Goal: Task Accomplishment & Management: Manage account settings

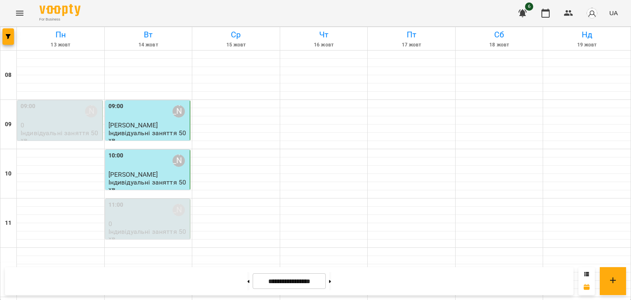
scroll to position [477, 0]
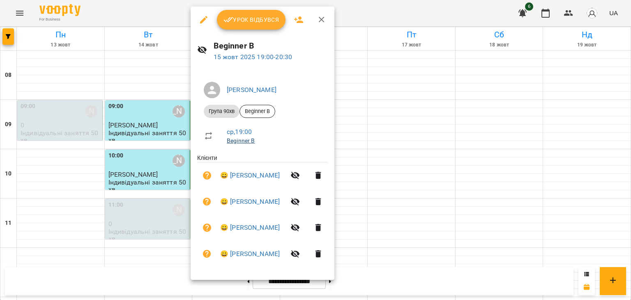
click at [237, 143] on link "Beginner B" at bounding box center [241, 140] width 28 height 7
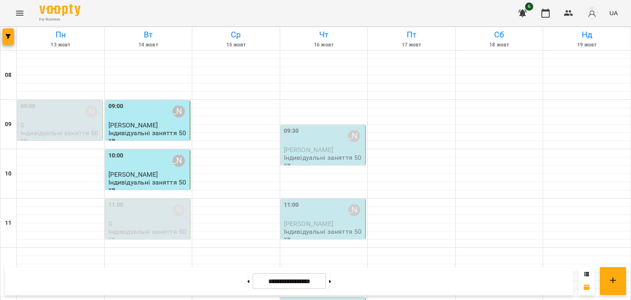
scroll to position [477, 0]
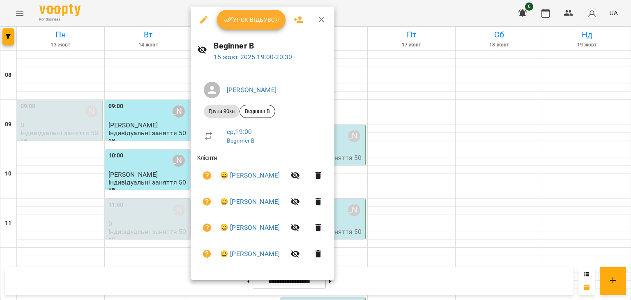
click at [244, 18] on span "Урок відбувся" at bounding box center [251, 20] width 56 height 10
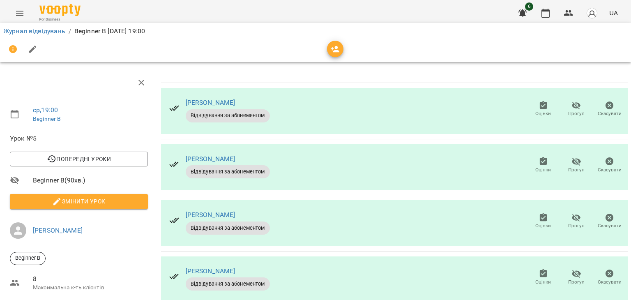
scroll to position [56, 0]
click at [130, 196] on span "Змінити урок" at bounding box center [78, 201] width 125 height 10
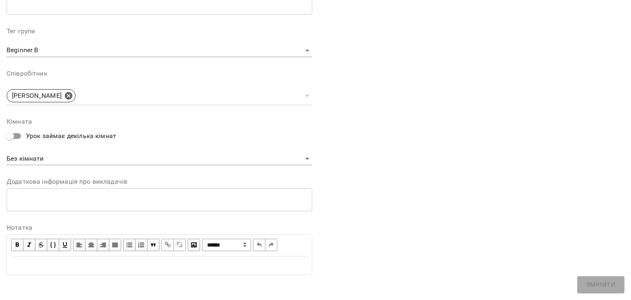
scroll to position [246, 0]
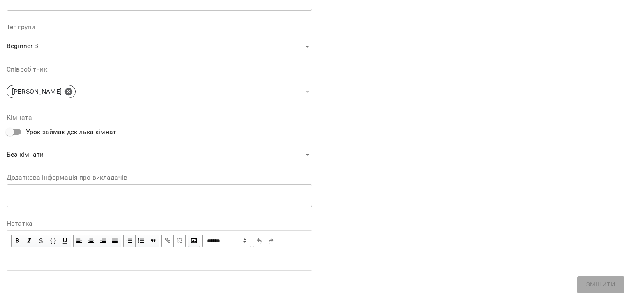
click at [42, 247] on button "button" at bounding box center [41, 240] width 12 height 12
click at [40, 242] on span "button" at bounding box center [41, 240] width 9 height 9
click at [37, 252] on div "Edit text" at bounding box center [159, 260] width 304 height 17
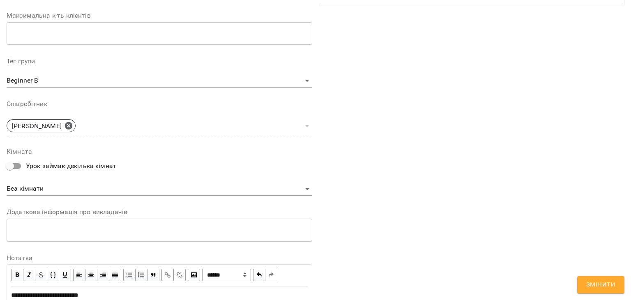
scroll to position [280, 0]
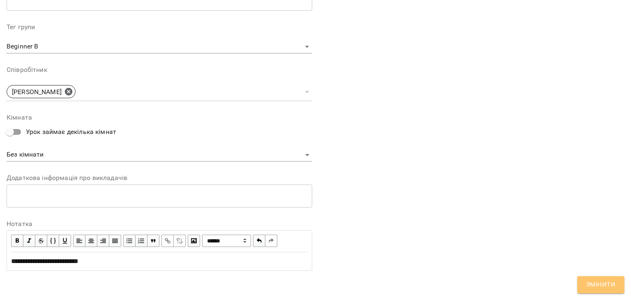
click at [597, 286] on span "Змінити" at bounding box center [600, 284] width 29 height 11
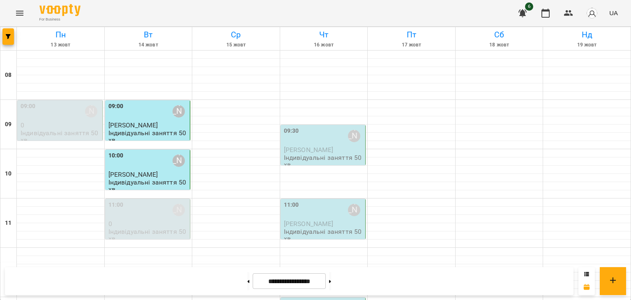
scroll to position [328, 0]
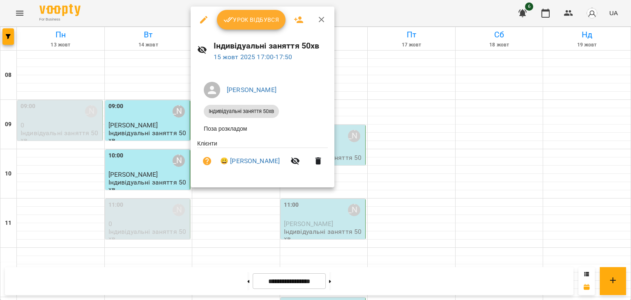
click at [240, 27] on button "Урок відбувся" at bounding box center [251, 20] width 69 height 20
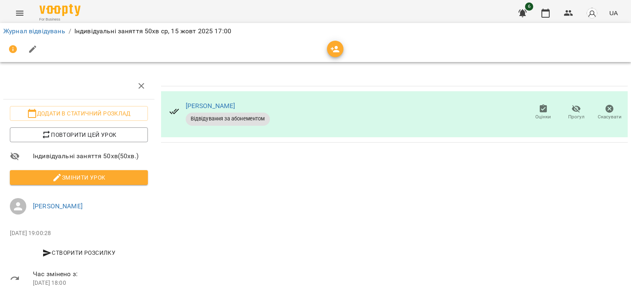
click at [109, 185] on li "Змінити урок" at bounding box center [78, 177] width 151 height 21
click at [112, 181] on span "Змінити урок" at bounding box center [78, 177] width 125 height 10
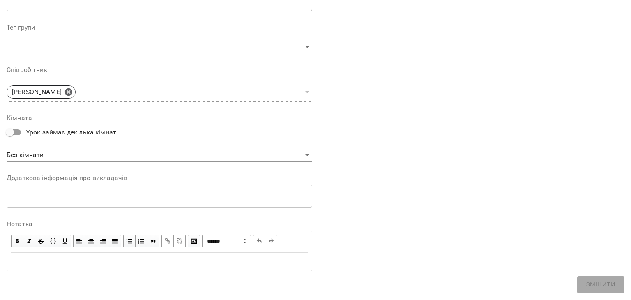
scroll to position [246, 0]
click at [23, 252] on div "Edit text" at bounding box center [159, 260] width 304 height 17
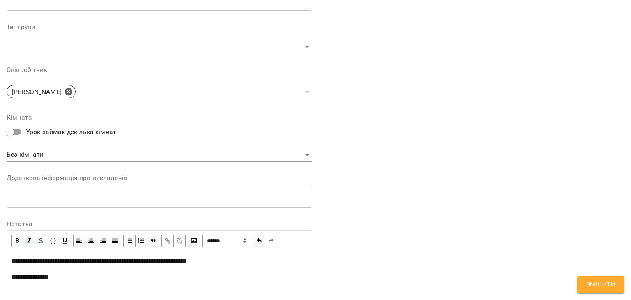
click at [604, 286] on span "Змінити" at bounding box center [600, 284] width 29 height 11
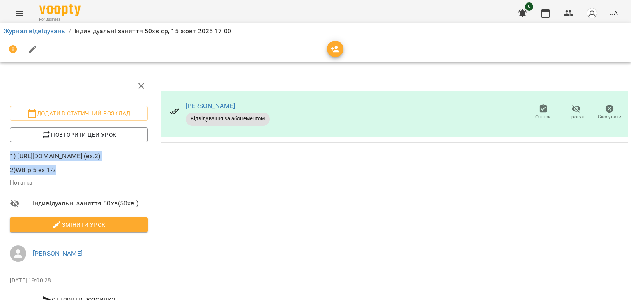
drag, startPoint x: 11, startPoint y: 154, endPoint x: 57, endPoint y: 182, distance: 54.4
click at [57, 174] on p "1) [URL][DOMAIN_NAME] (ex.2) 2)WB p.5 ex.1-2" at bounding box center [79, 162] width 138 height 23
copy p "1) [URL][DOMAIN_NAME] (ex.2) 2)WB p.5 ex.1-2"
